Goal: Check status: Check status

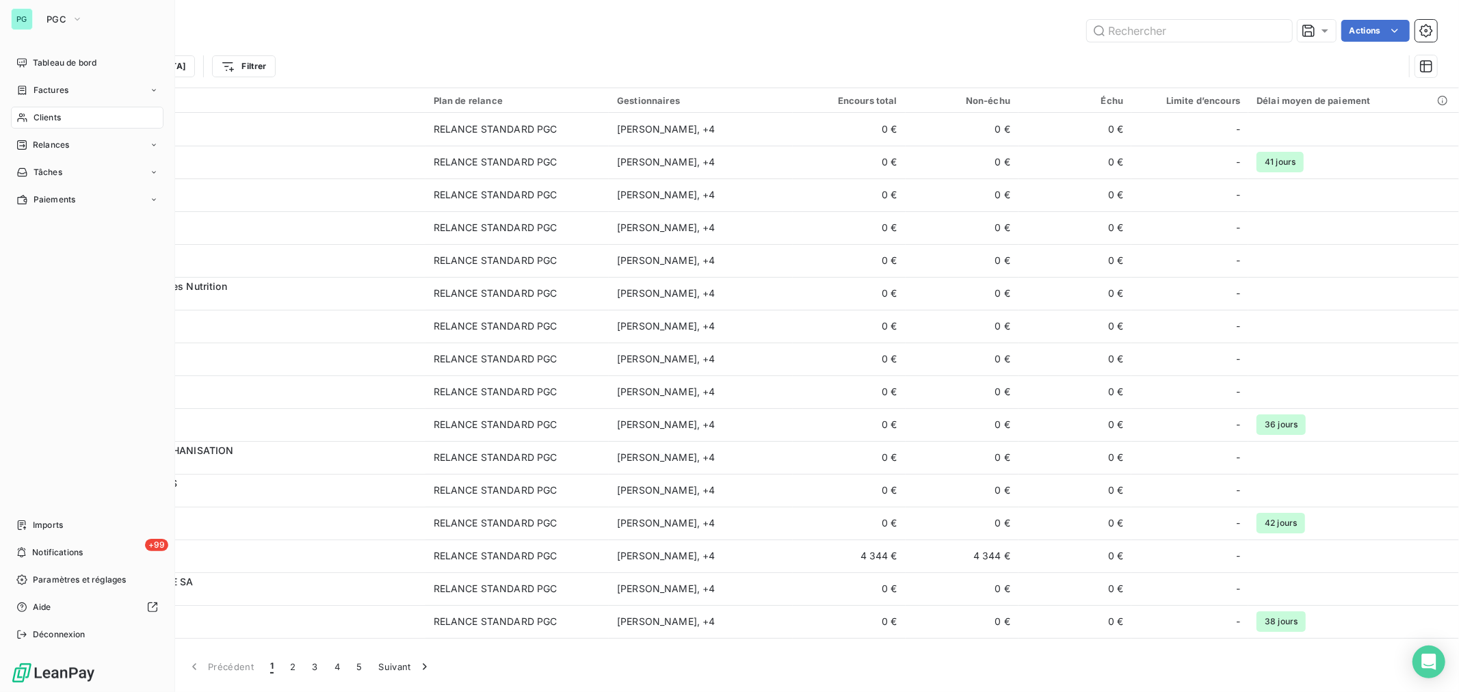
drag, startPoint x: 41, startPoint y: 113, endPoint x: 1074, endPoint y: 81, distance: 1033.8
click at [38, 117] on span "Clients" at bounding box center [47, 117] width 27 height 12
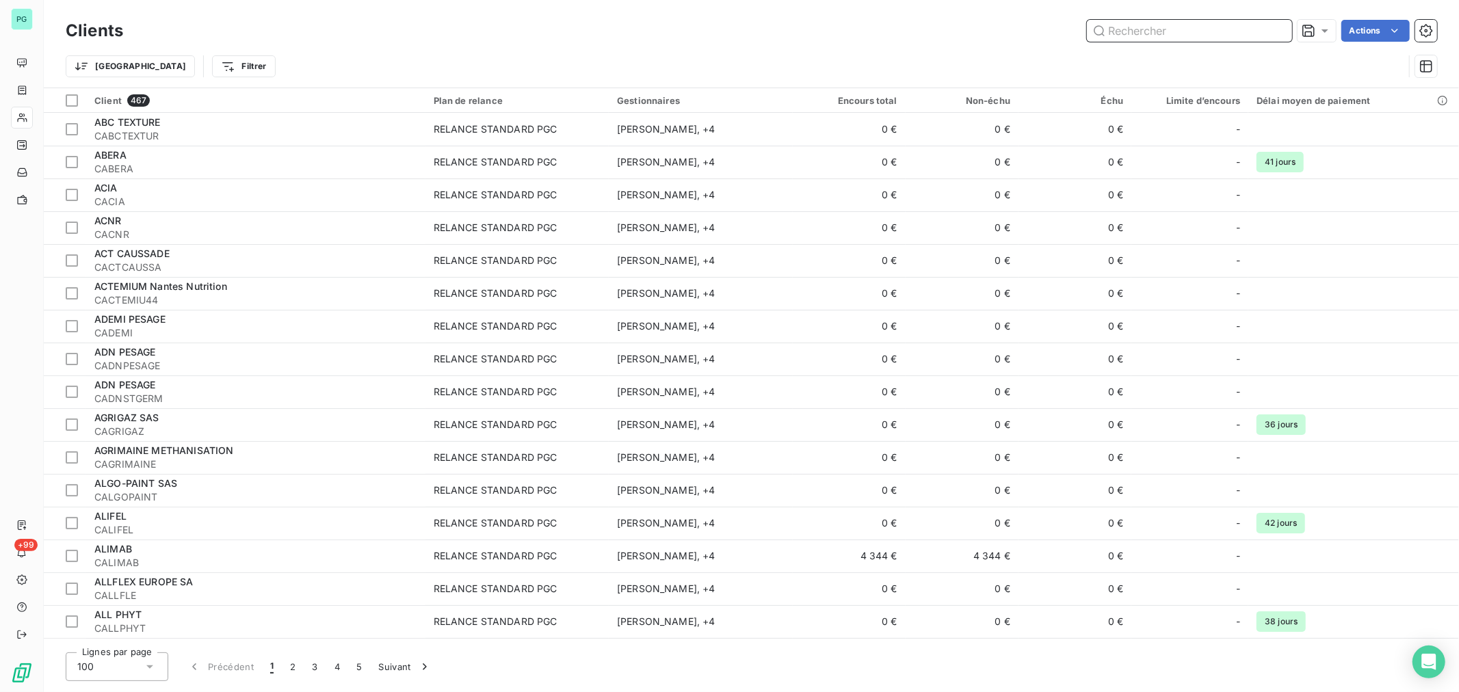
click at [1116, 36] on input "text" at bounding box center [1189, 31] width 205 height 22
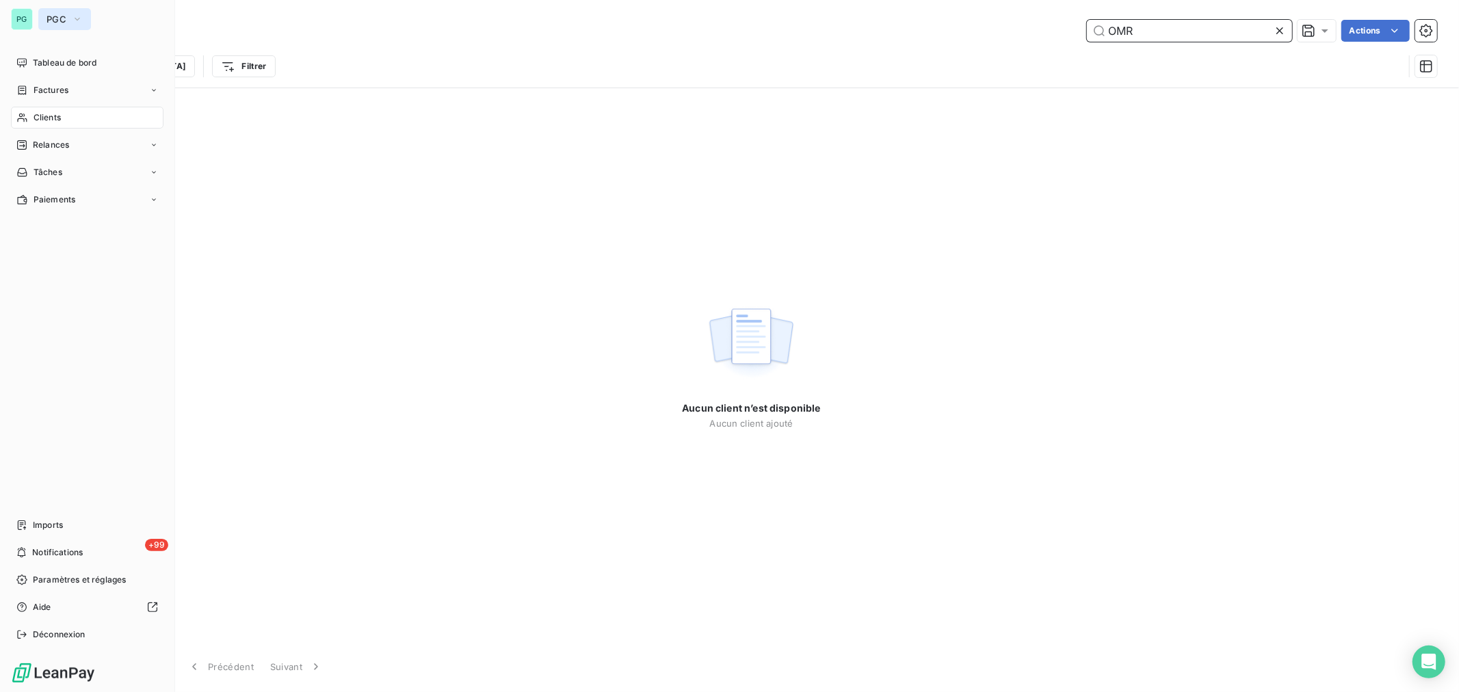
type input "OMR"
click at [66, 18] on button "PGC" at bounding box center [64, 19] width 53 height 22
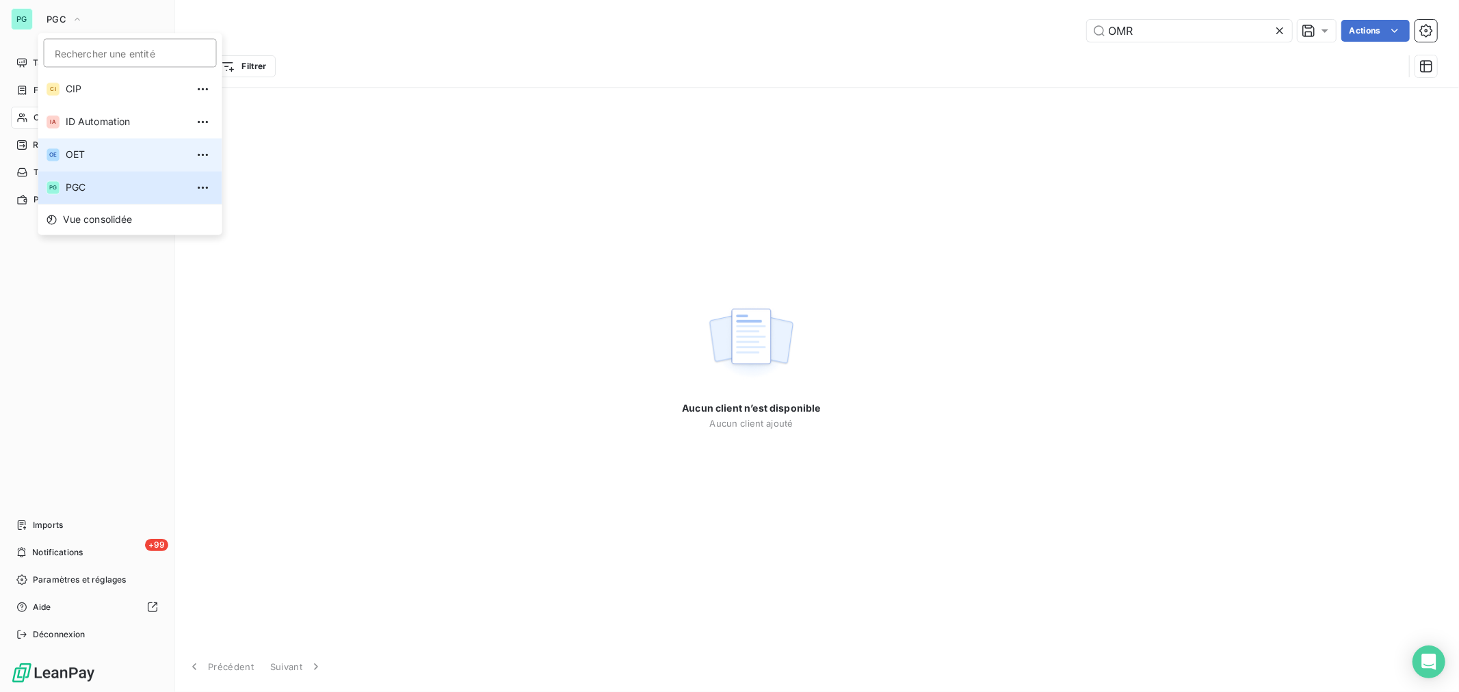
click at [80, 151] on span "OET" at bounding box center [126, 155] width 121 height 14
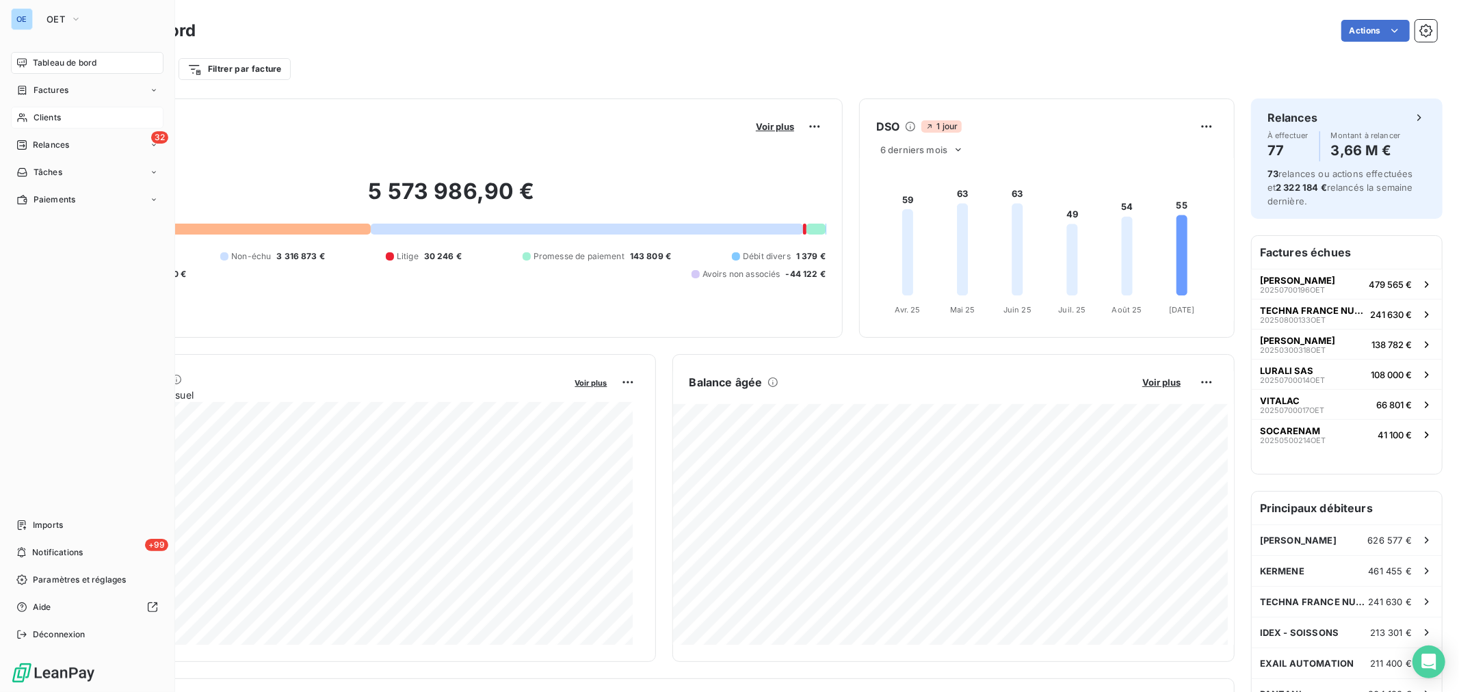
click at [55, 114] on span "Clients" at bounding box center [47, 117] width 27 height 12
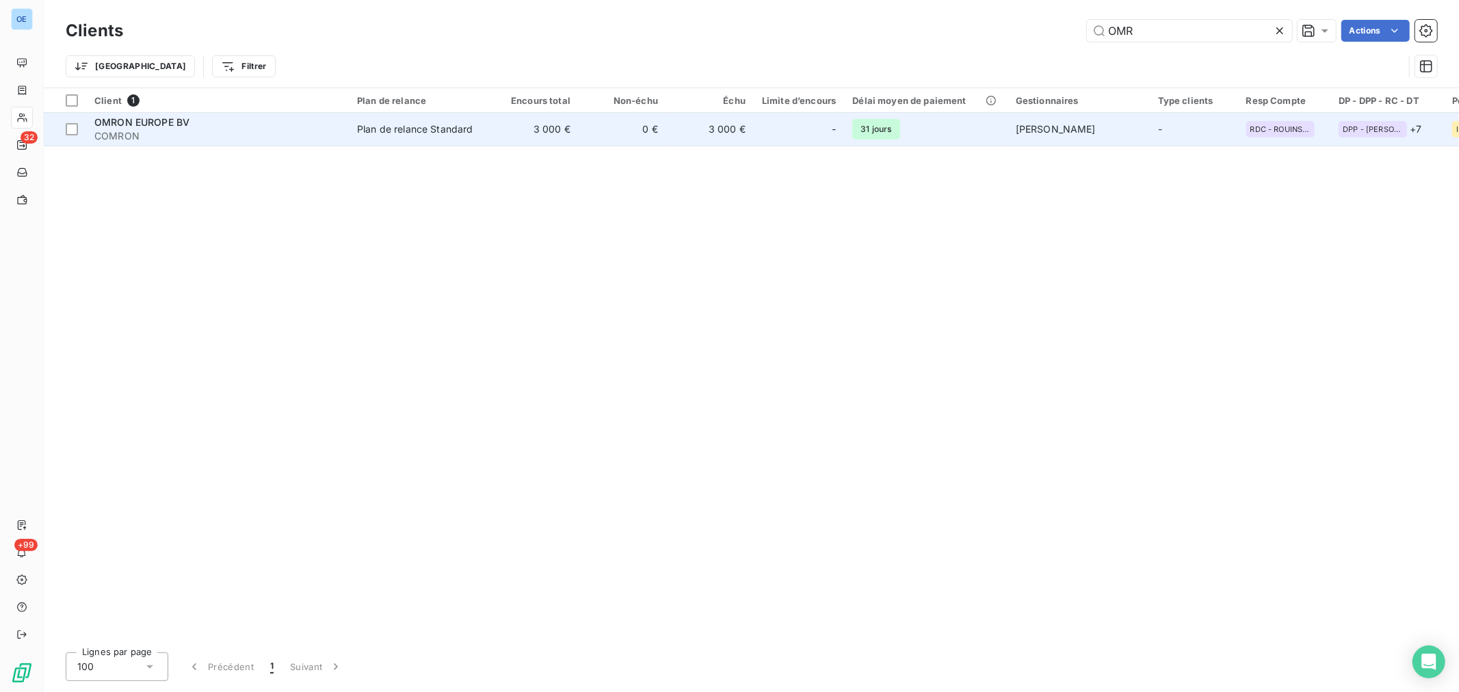
click at [613, 127] on td "0 €" at bounding box center [623, 129] width 88 height 33
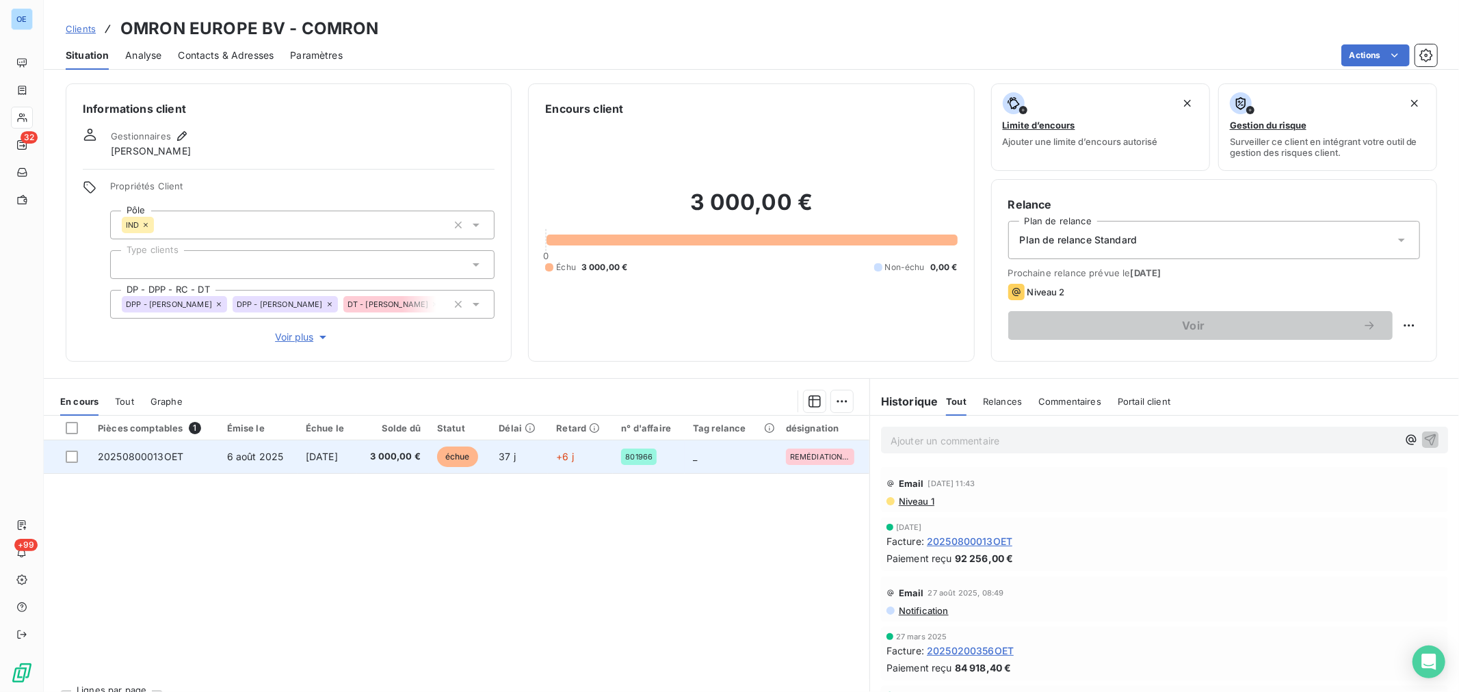
click at [375, 451] on span "3 000,00 €" at bounding box center [392, 457] width 55 height 14
